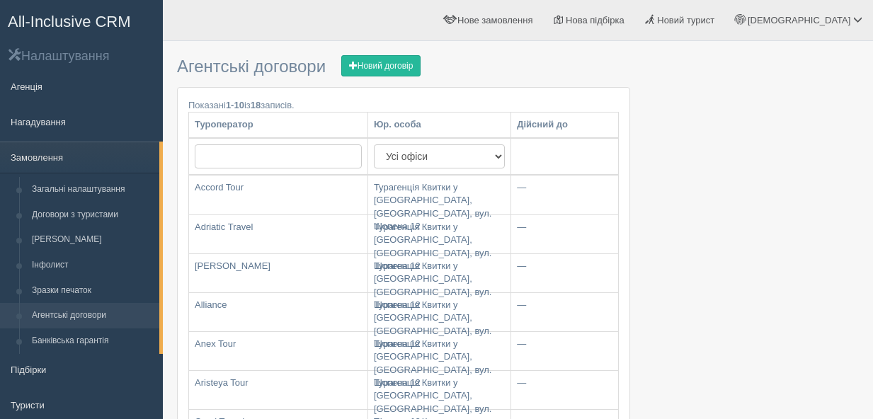
click at [69, 18] on span "All-Inclusive CRM" at bounding box center [69, 22] width 123 height 18
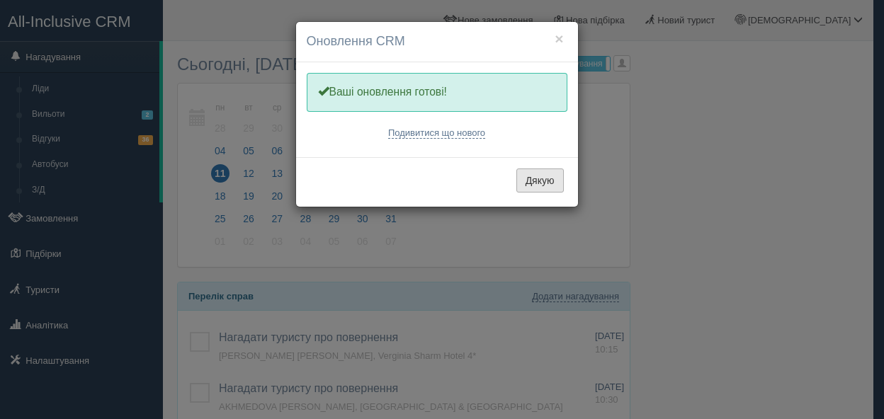
click at [529, 182] on button "Дякую" at bounding box center [539, 181] width 47 height 24
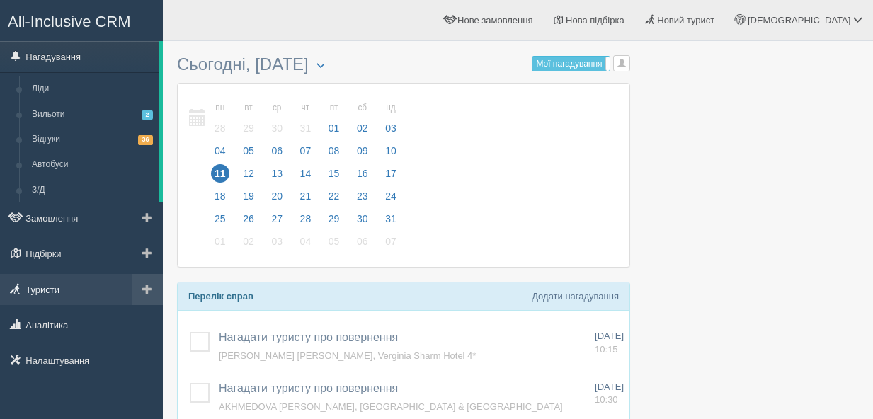
click at [44, 292] on link "Туристи" at bounding box center [81, 289] width 163 height 31
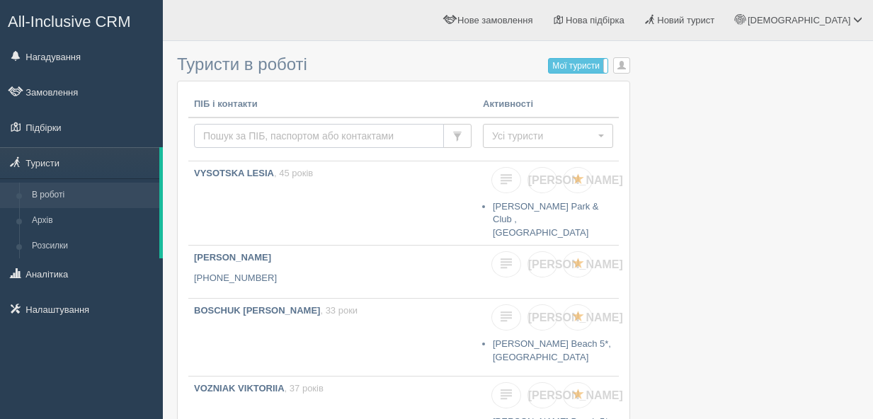
click at [298, 135] on input "text" at bounding box center [319, 136] width 250 height 24
paste input "0976240437"
type input "0976240437"
click at [565, 65] on label "Мої туристи" at bounding box center [578, 66] width 59 height 14
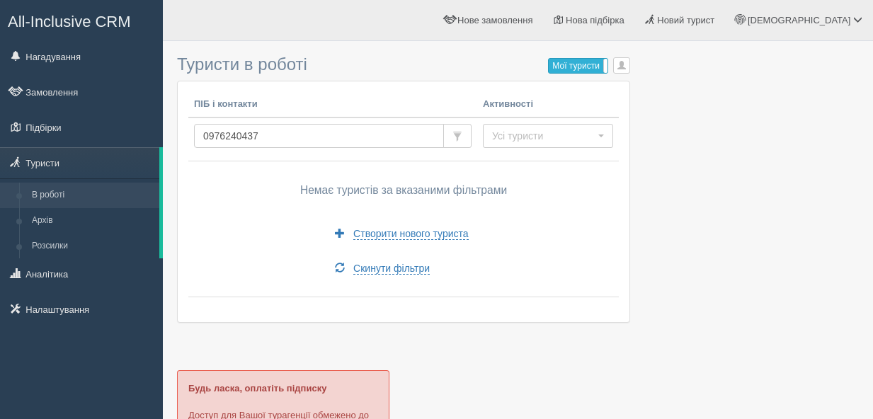
click at [573, 64] on label "Мої туристи" at bounding box center [578, 66] width 59 height 14
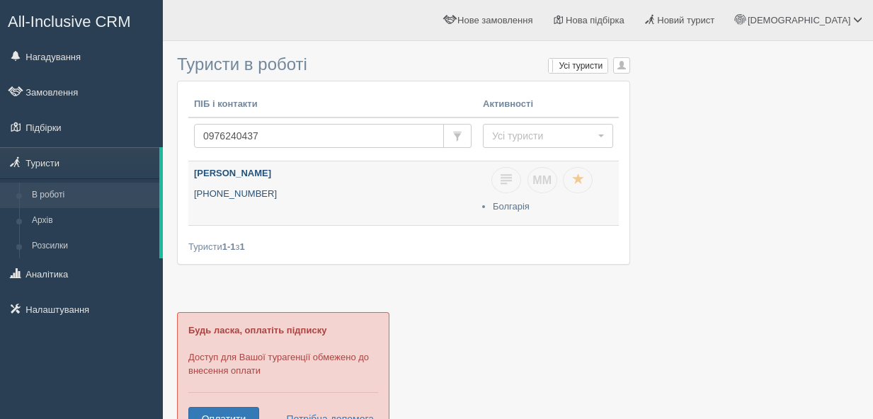
click at [267, 190] on p "[PHONE_NUMBER]" at bounding box center [333, 194] width 278 height 13
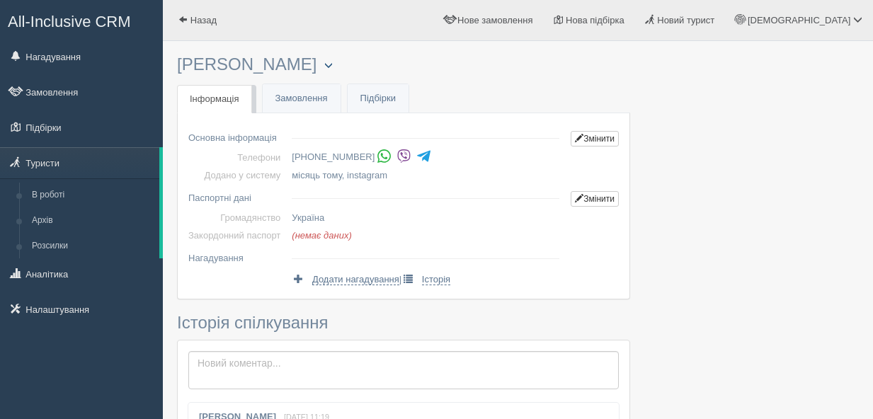
click at [317, 69] on button "button" at bounding box center [329, 65] width 24 height 17
